Goal: Task Accomplishment & Management: Manage account settings

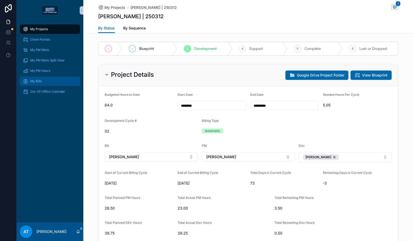
scroll to position [252, 0]
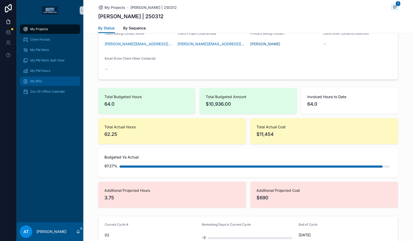
click at [44, 80] on div "My Bills" at bounding box center [50, 81] width 54 height 8
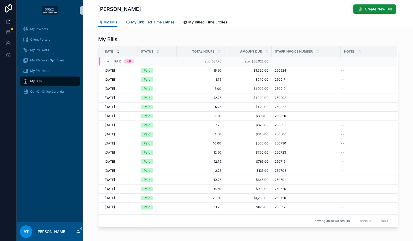
click at [167, 23] on span "My Unbilled Time Entries" at bounding box center [153, 22] width 44 height 5
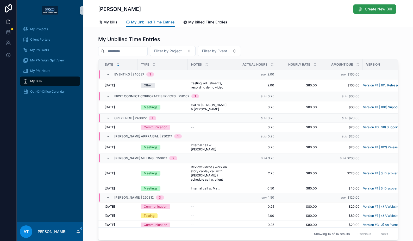
click at [375, 9] on span "Create New Bill" at bounding box center [378, 9] width 27 height 5
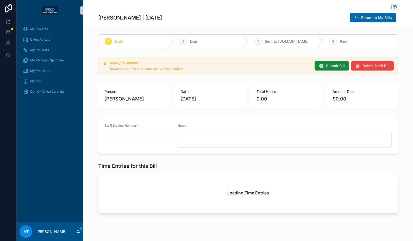
click at [126, 135] on input "scrollable content" at bounding box center [139, 136] width 68 height 7
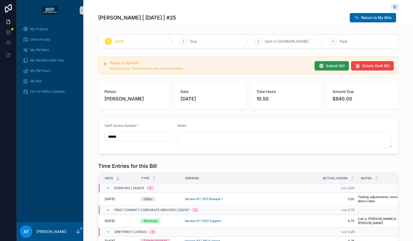
click at [328, 68] on span "Submit Bill" at bounding box center [335, 65] width 19 height 5
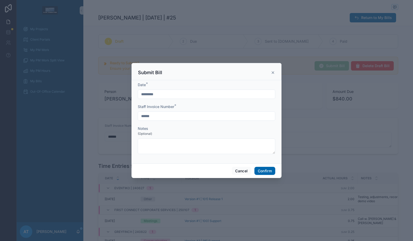
type input "**"
click at [180, 114] on input "**" at bounding box center [206, 116] width 137 height 7
type input "***"
type input "****"
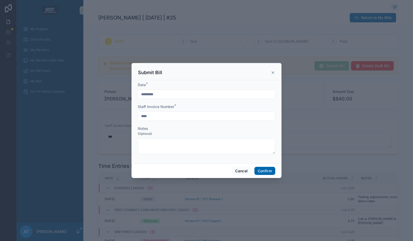
type input "****"
type input "******"
click at [268, 173] on button "Confirm" at bounding box center [265, 171] width 21 height 8
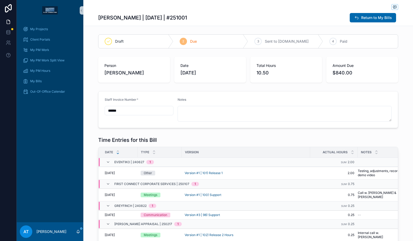
click at [198, 10] on div "scrollable content" at bounding box center [248, 7] width 300 height 7
click at [43, 27] on span "My Projects" at bounding box center [39, 29] width 18 height 4
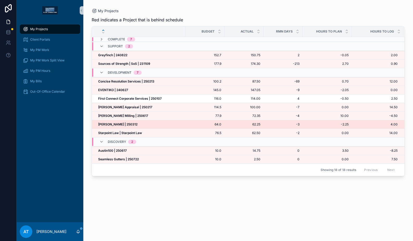
click at [137, 124] on div "Michael Lee | 250312 Michael Lee | 250312" at bounding box center [140, 125] width 84 height 4
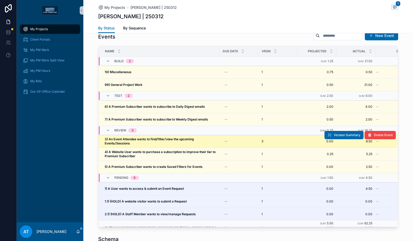
scroll to position [465, 0]
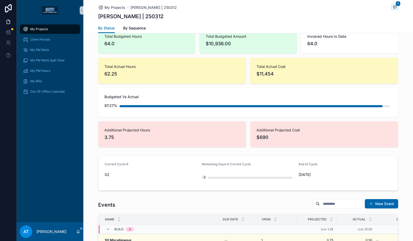
scroll to position [306, 0]
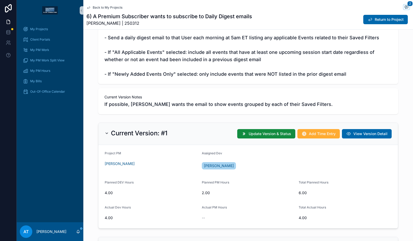
scroll to position [118, 0]
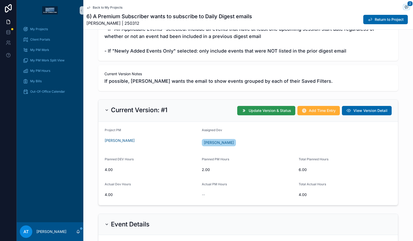
click at [263, 113] on span "Update Version & Status" at bounding box center [270, 110] width 42 height 5
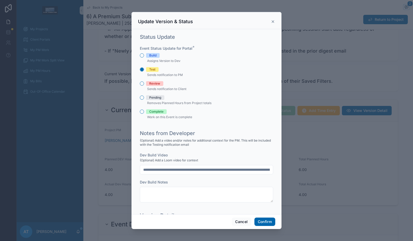
click at [147, 84] on span "Review" at bounding box center [154, 83] width 17 height 5
click at [144, 84] on button "Review" at bounding box center [142, 84] width 4 height 4
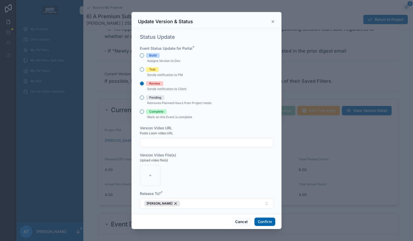
click at [170, 144] on input "text" at bounding box center [206, 142] width 133 height 7
paste input "**********"
type input "**********"
click at [262, 224] on button "Confirm" at bounding box center [265, 222] width 21 height 8
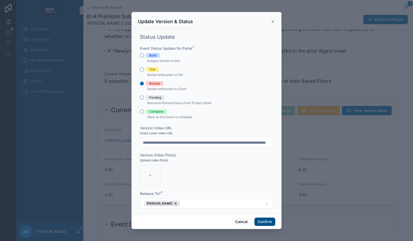
scroll to position [0, 0]
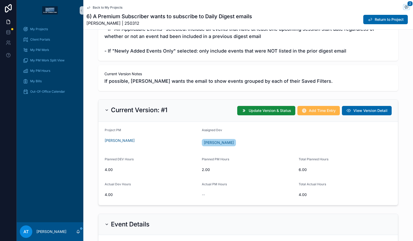
click at [316, 113] on span "Add Time Entry" at bounding box center [322, 110] width 27 height 5
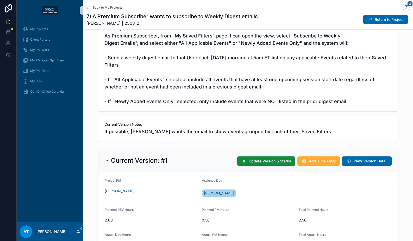
scroll to position [75, 0]
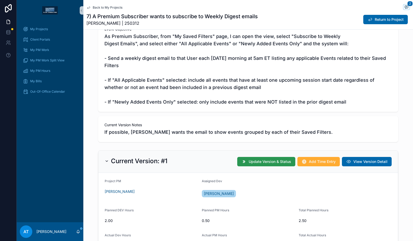
click at [252, 164] on span "Update Version & Status" at bounding box center [270, 161] width 42 height 5
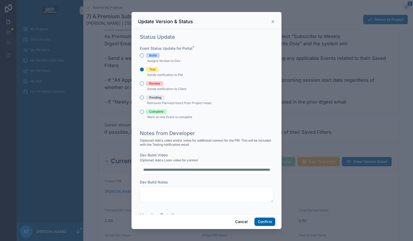
click at [151, 84] on div "Review" at bounding box center [154, 83] width 11 height 5
click at [144, 84] on button "Review" at bounding box center [142, 84] width 4 height 4
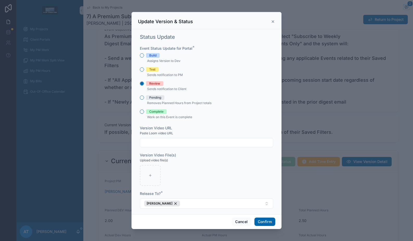
click at [168, 145] on input "text" at bounding box center [206, 142] width 133 height 7
paste input "**********"
type input "**********"
click at [268, 223] on button "Confirm" at bounding box center [265, 222] width 21 height 8
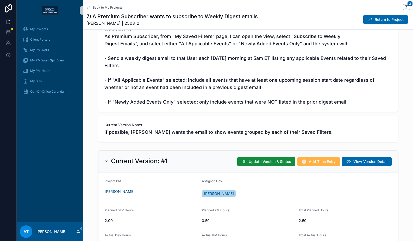
scroll to position [111, 0]
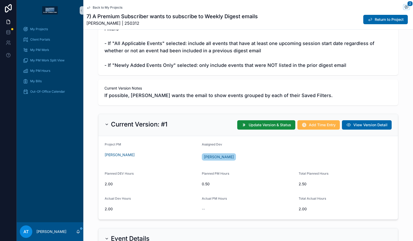
click at [315, 123] on span "Add Time Entry" at bounding box center [322, 125] width 27 height 5
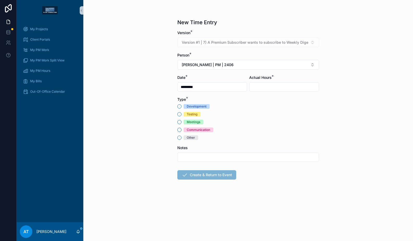
click at [197, 116] on div "Testing" at bounding box center [192, 114] width 11 height 5
click at [182, 116] on button "Testing" at bounding box center [180, 114] width 4 height 4
click at [270, 88] on input "scrollable content" at bounding box center [284, 86] width 69 height 7
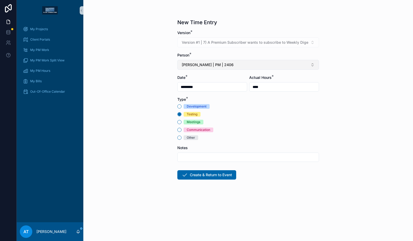
type input "****"
click at [210, 67] on span "[PERSON_NAME] | PM | 2406" at bounding box center [208, 64] width 52 height 5
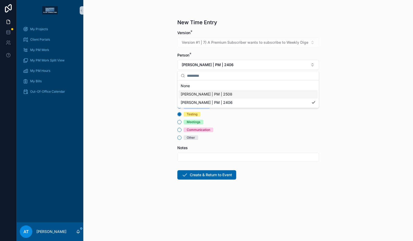
click at [216, 93] on span "[PERSON_NAME] | PM | 2508" at bounding box center [207, 94] width 52 height 5
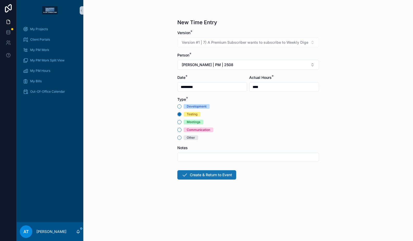
click at [217, 175] on button "Create & Return to Event" at bounding box center [207, 175] width 59 height 9
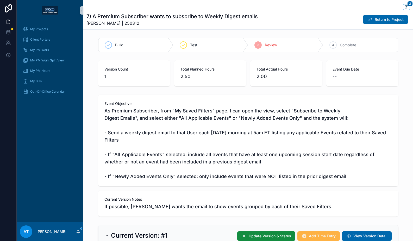
click at [319, 235] on span "Add Time Entry" at bounding box center [322, 236] width 27 height 5
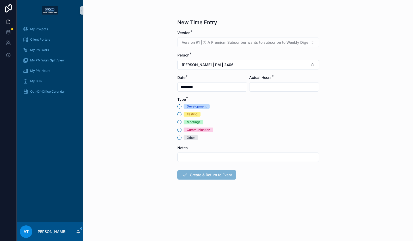
click at [196, 128] on div "Communication" at bounding box center [198, 130] width 23 height 5
click at [182, 128] on button "Communication" at bounding box center [180, 130] width 4 height 4
click at [222, 67] on span "[PERSON_NAME] | PM | 2406" at bounding box center [208, 64] width 52 height 5
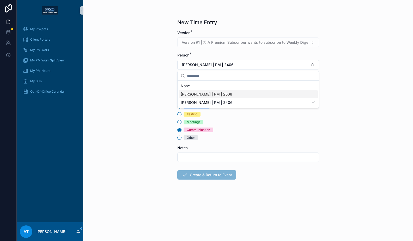
click at [227, 95] on span "[PERSON_NAME] | PM | 2508" at bounding box center [207, 94] width 52 height 5
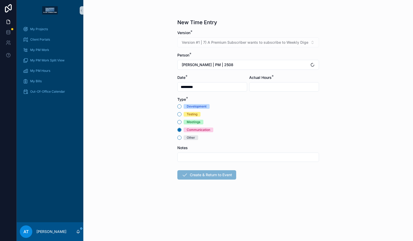
click at [270, 87] on input "scrollable content" at bounding box center [284, 86] width 69 height 7
type input "****"
click at [197, 174] on button "Create & Return to Event" at bounding box center [207, 175] width 59 height 9
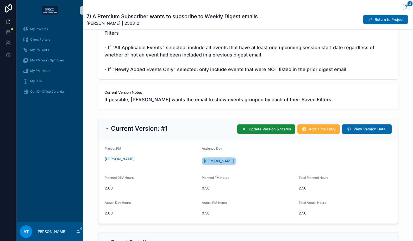
scroll to position [114, 0]
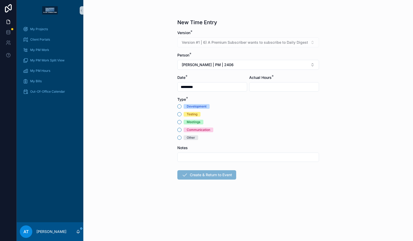
click at [196, 115] on div "Testing" at bounding box center [192, 114] width 11 height 5
click at [182, 115] on button "Testing" at bounding box center [180, 114] width 4 height 4
click at [281, 86] on input "scrollable content" at bounding box center [284, 86] width 69 height 7
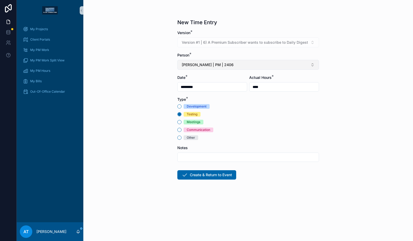
click at [220, 66] on span "[PERSON_NAME] | PM | 2406" at bounding box center [208, 64] width 52 height 5
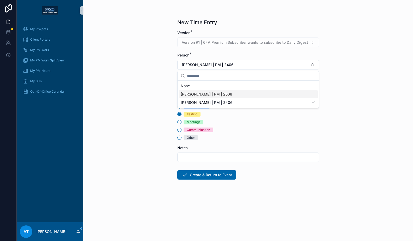
click at [219, 93] on span "[PERSON_NAME] | PM | 2508" at bounding box center [207, 94] width 52 height 5
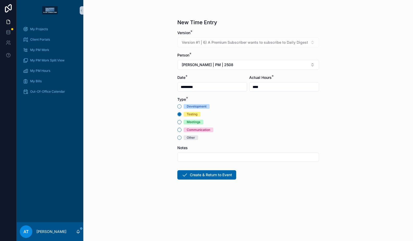
drag, startPoint x: 263, startPoint y: 87, endPoint x: 257, endPoint y: 88, distance: 6.6
click at [257, 88] on input "****" at bounding box center [284, 86] width 69 height 7
type input "****"
click at [211, 178] on button "Create & Return to Event" at bounding box center [207, 175] width 59 height 9
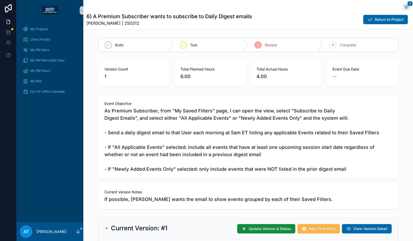
click at [309, 232] on span "Add Time Entry" at bounding box center [322, 229] width 27 height 5
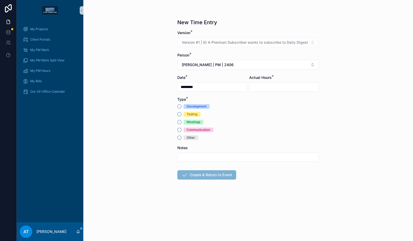
click at [188, 128] on div "Communication" at bounding box center [198, 130] width 23 height 5
click at [182, 128] on button "Communication" at bounding box center [180, 130] width 4 height 4
click at [228, 65] on span "Alex Thompson | PM | 2406" at bounding box center [208, 64] width 52 height 5
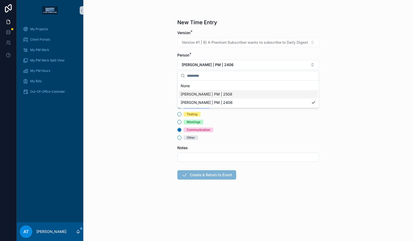
click at [226, 95] on span "Alex Thompson | PM | 2508" at bounding box center [207, 94] width 52 height 5
click at [265, 84] on input "scrollable content" at bounding box center [284, 86] width 69 height 7
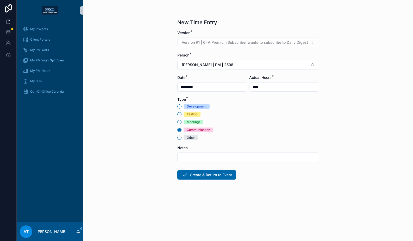
type input "****"
click at [222, 175] on button "Create & Return to Event" at bounding box center [207, 175] width 59 height 9
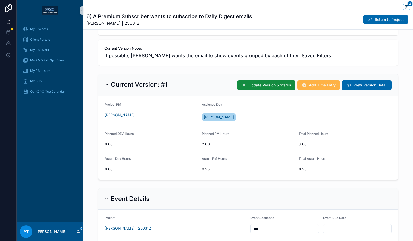
scroll to position [18, 0]
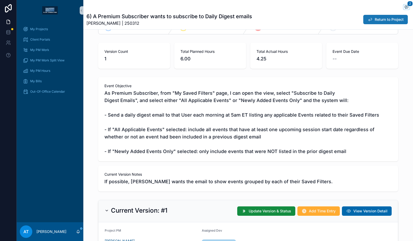
click at [380, 17] on span "Return to Project" at bounding box center [389, 19] width 29 height 5
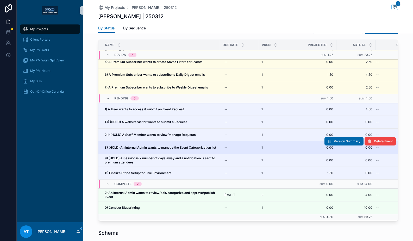
scroll to position [74, 0]
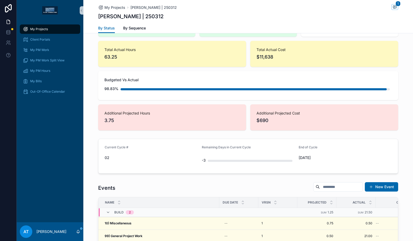
scroll to position [294, 0]
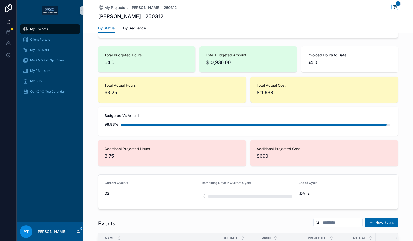
click at [32, 28] on span "My Projects" at bounding box center [39, 29] width 18 height 4
